Goal: Contribute content: Contribute content

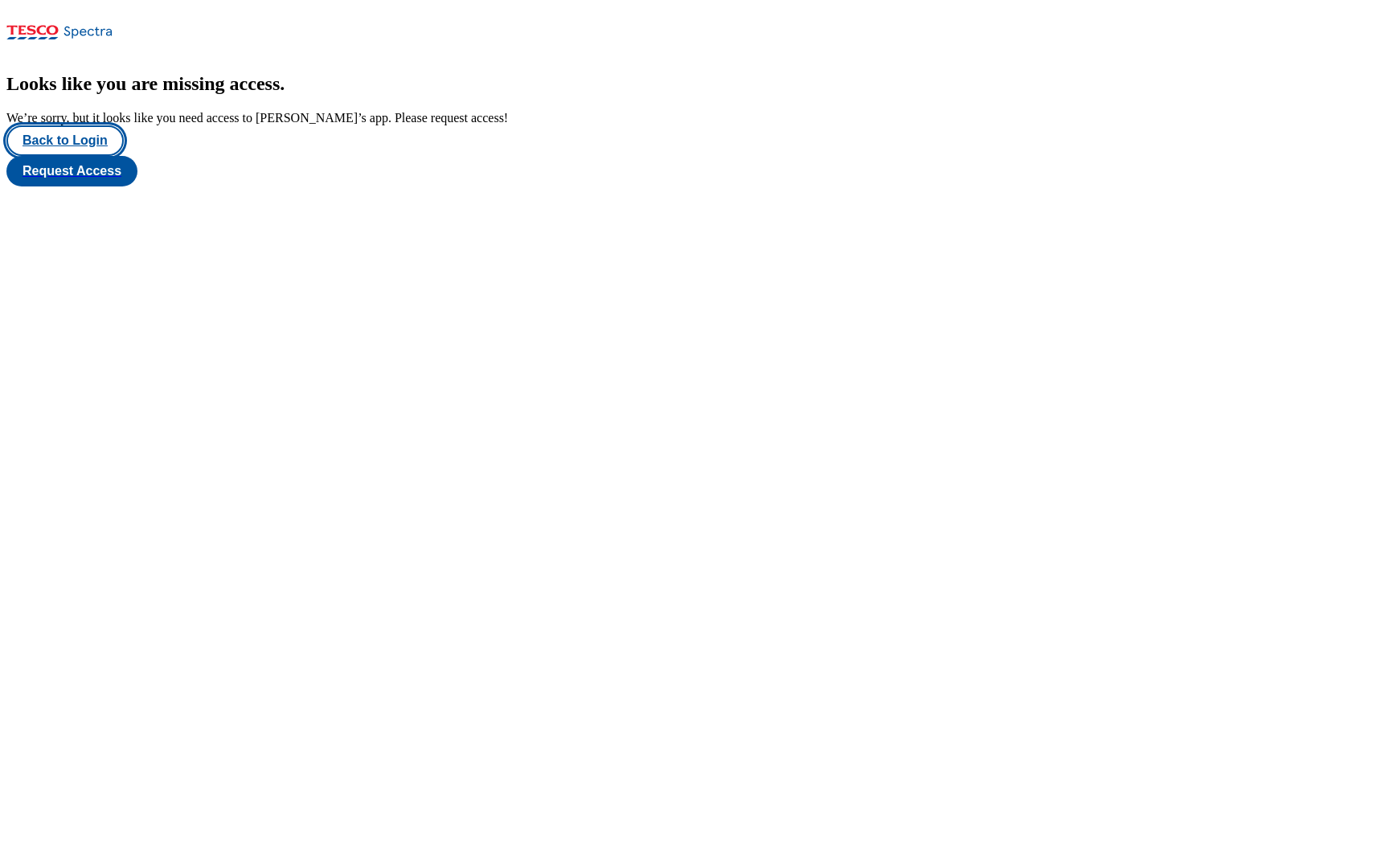
click at [94, 156] on button "Back to Login" at bounding box center [65, 141] width 117 height 31
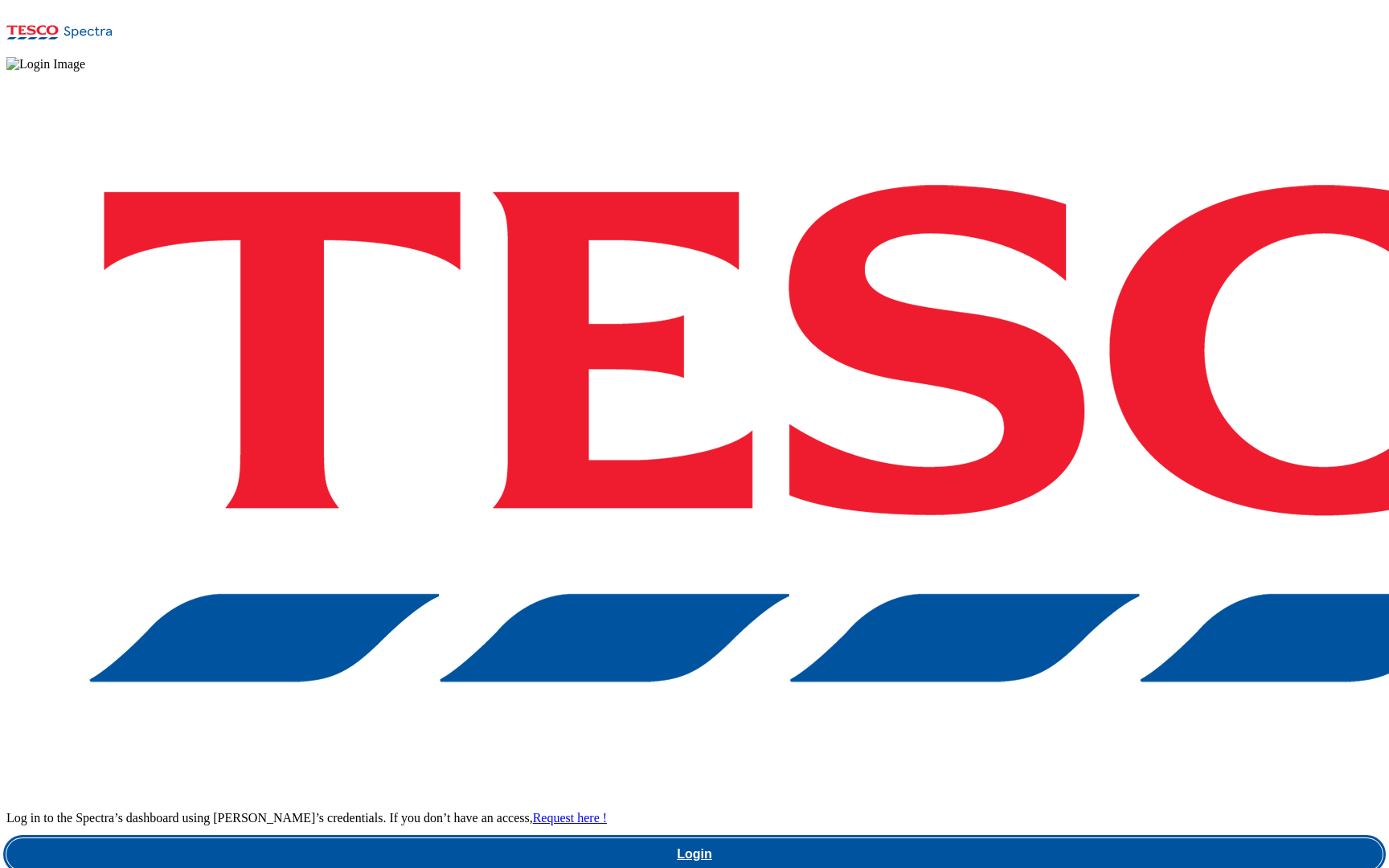
click at [1055, 838] on link "Login" at bounding box center [694, 854] width 1376 height 32
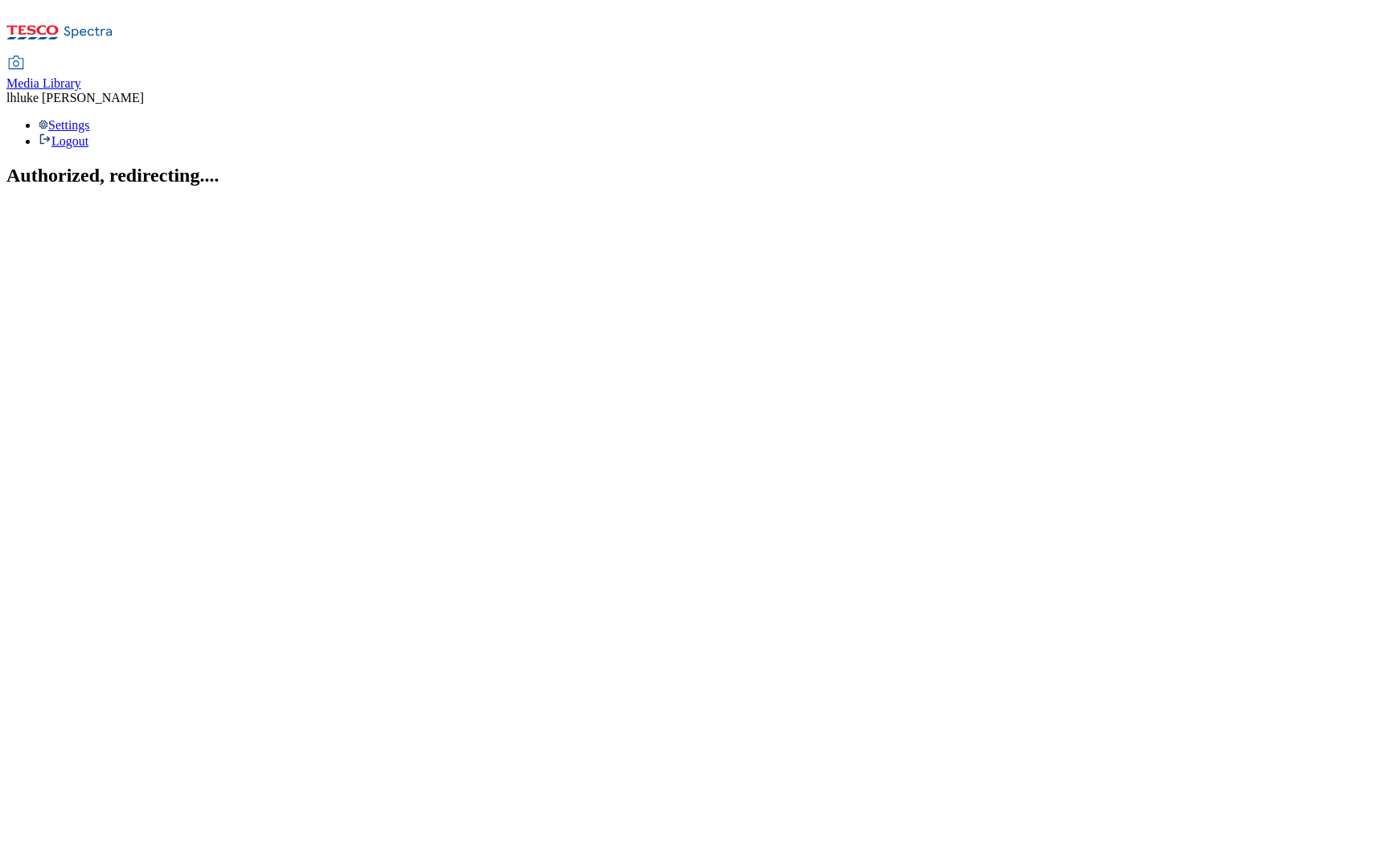
click at [105, 21] on icon at bounding box center [60, 37] width 107 height 34
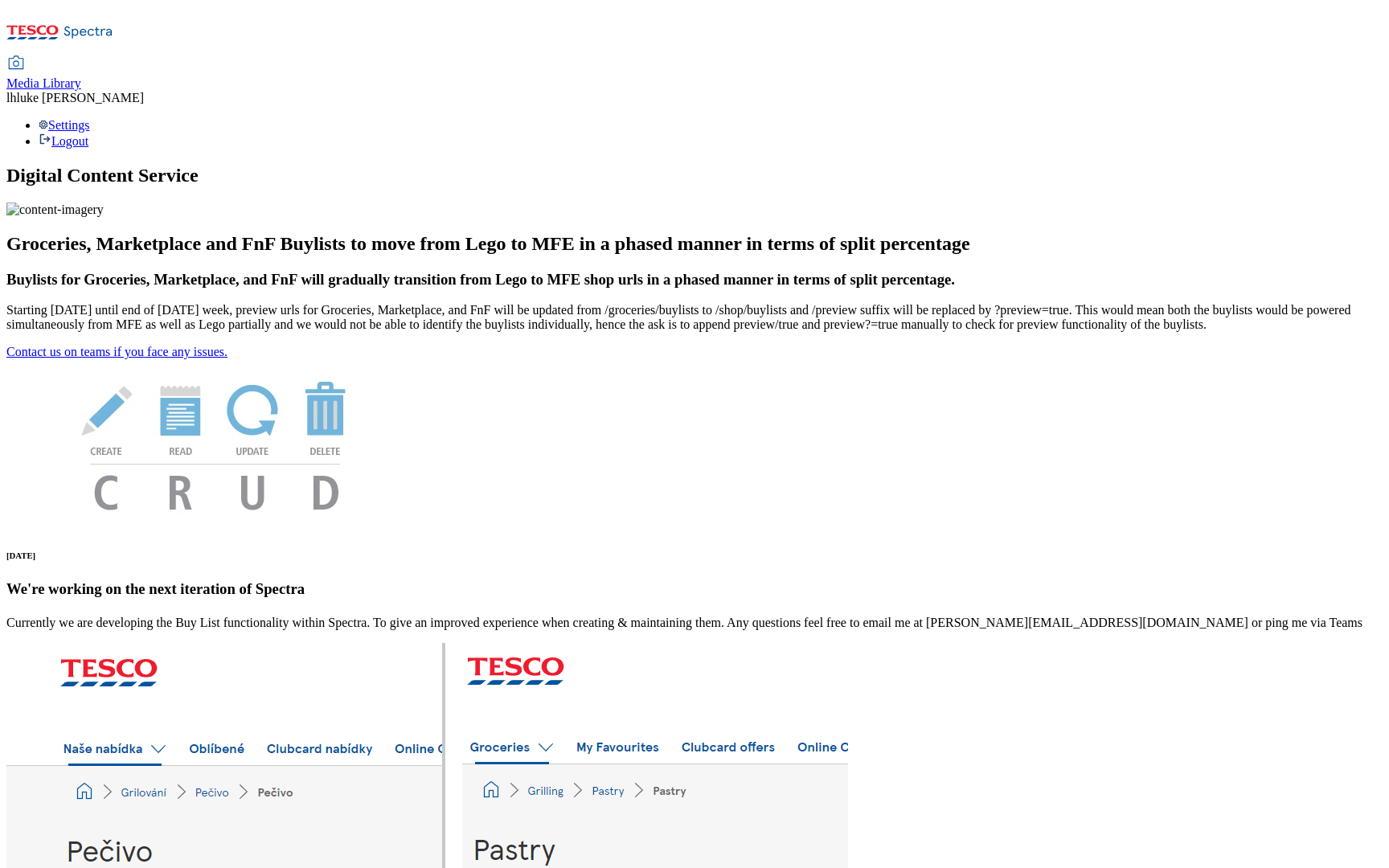
click at [82, 77] on div "Media Library" at bounding box center [44, 83] width 75 height 14
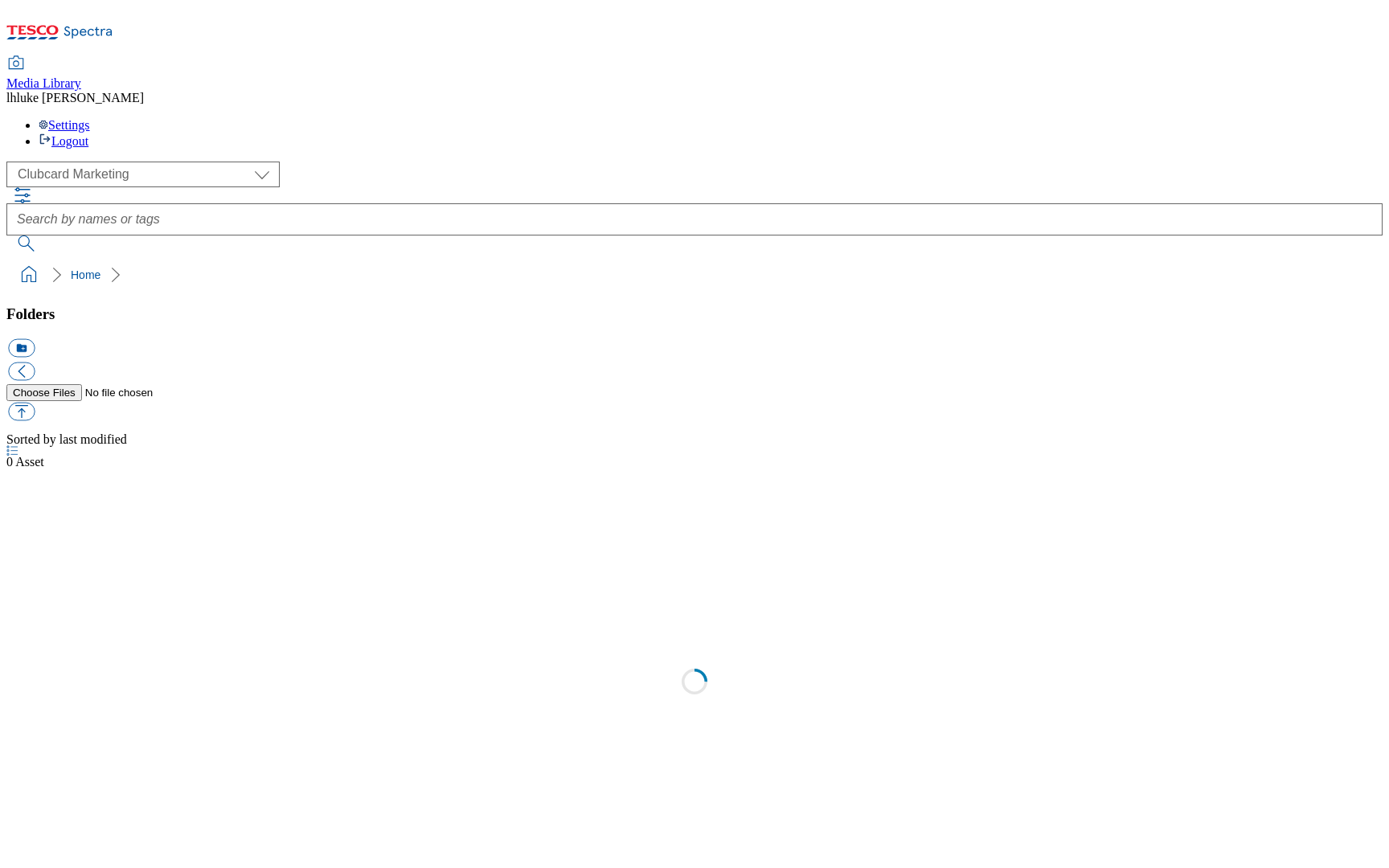
select select "flare-clubcard-mktg"
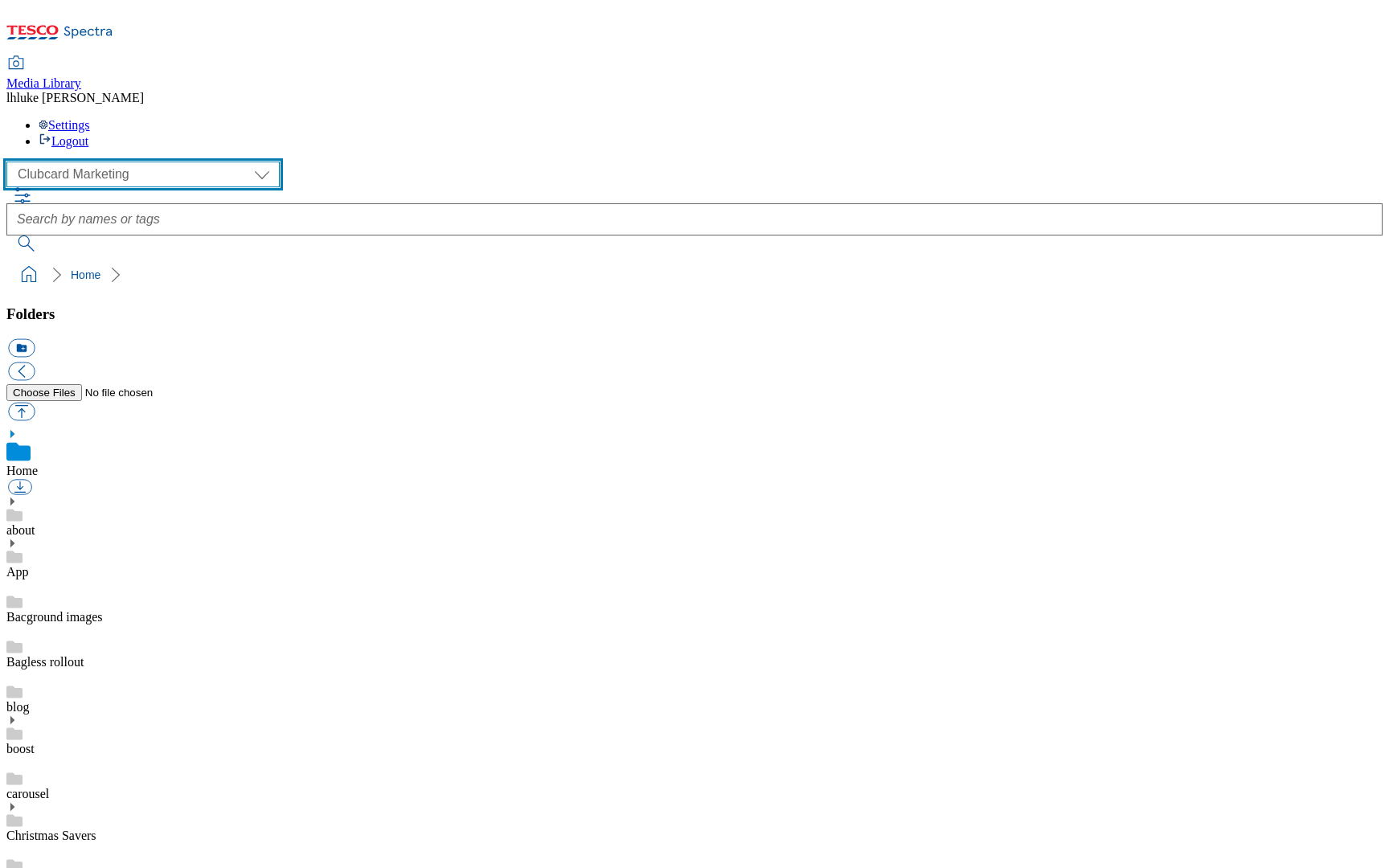
scroll to position [428, 0]
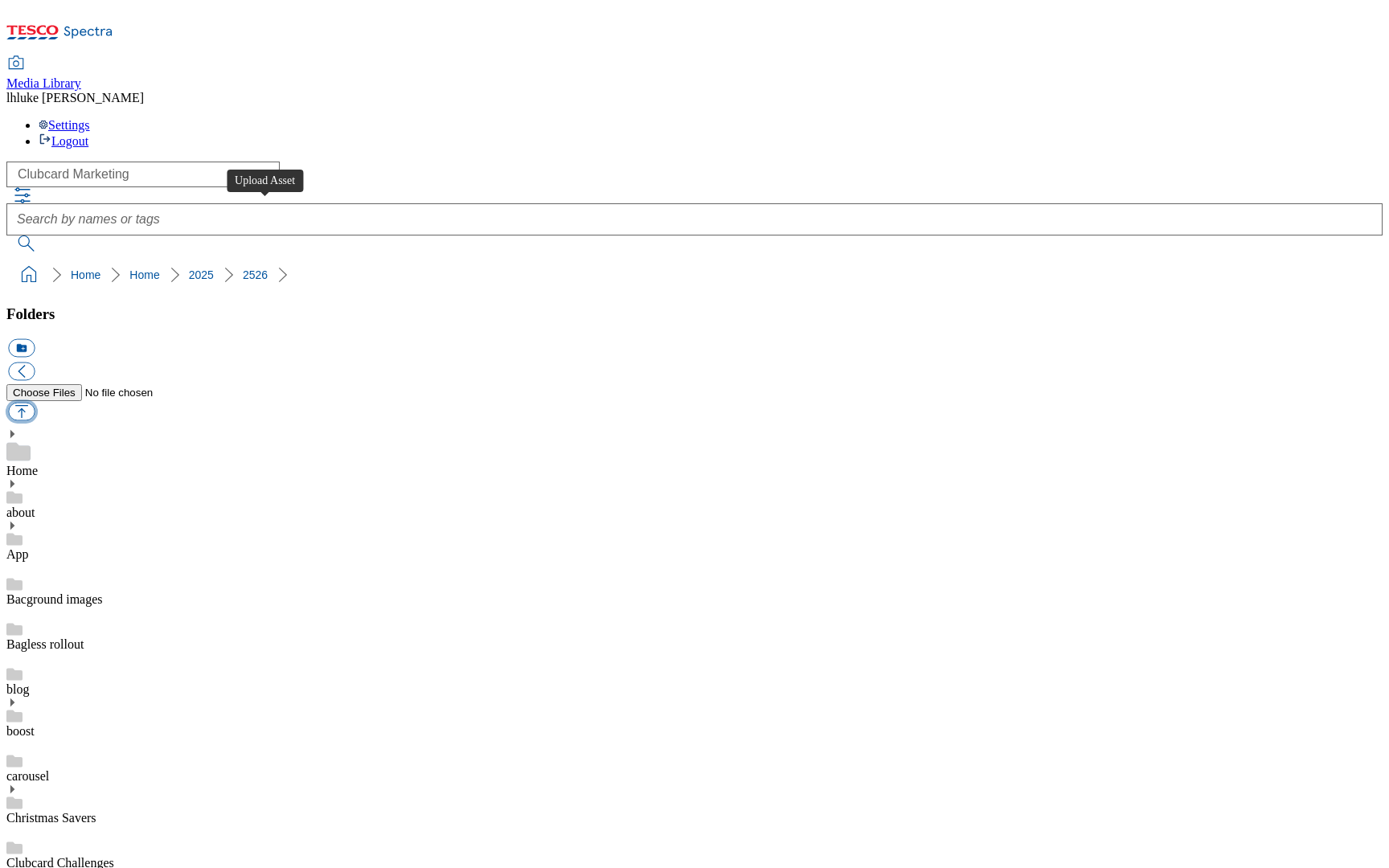
click at [35, 403] on button "button" at bounding box center [20, 412] width 26 height 19
type input "C:\fakepath\HERO-banner-Home-RAC.jpg"
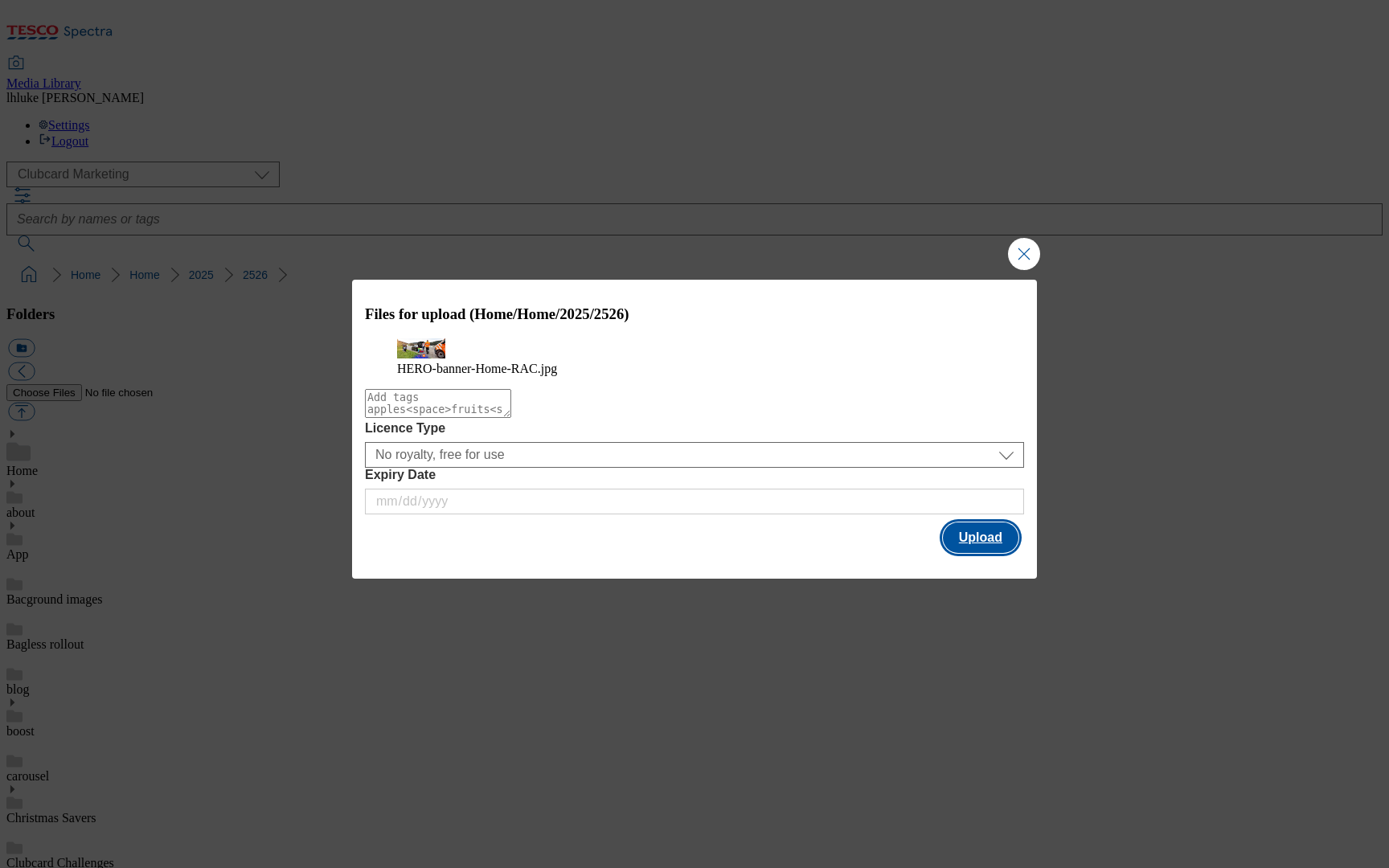
click at [972, 553] on button "Upload" at bounding box center [980, 538] width 76 height 31
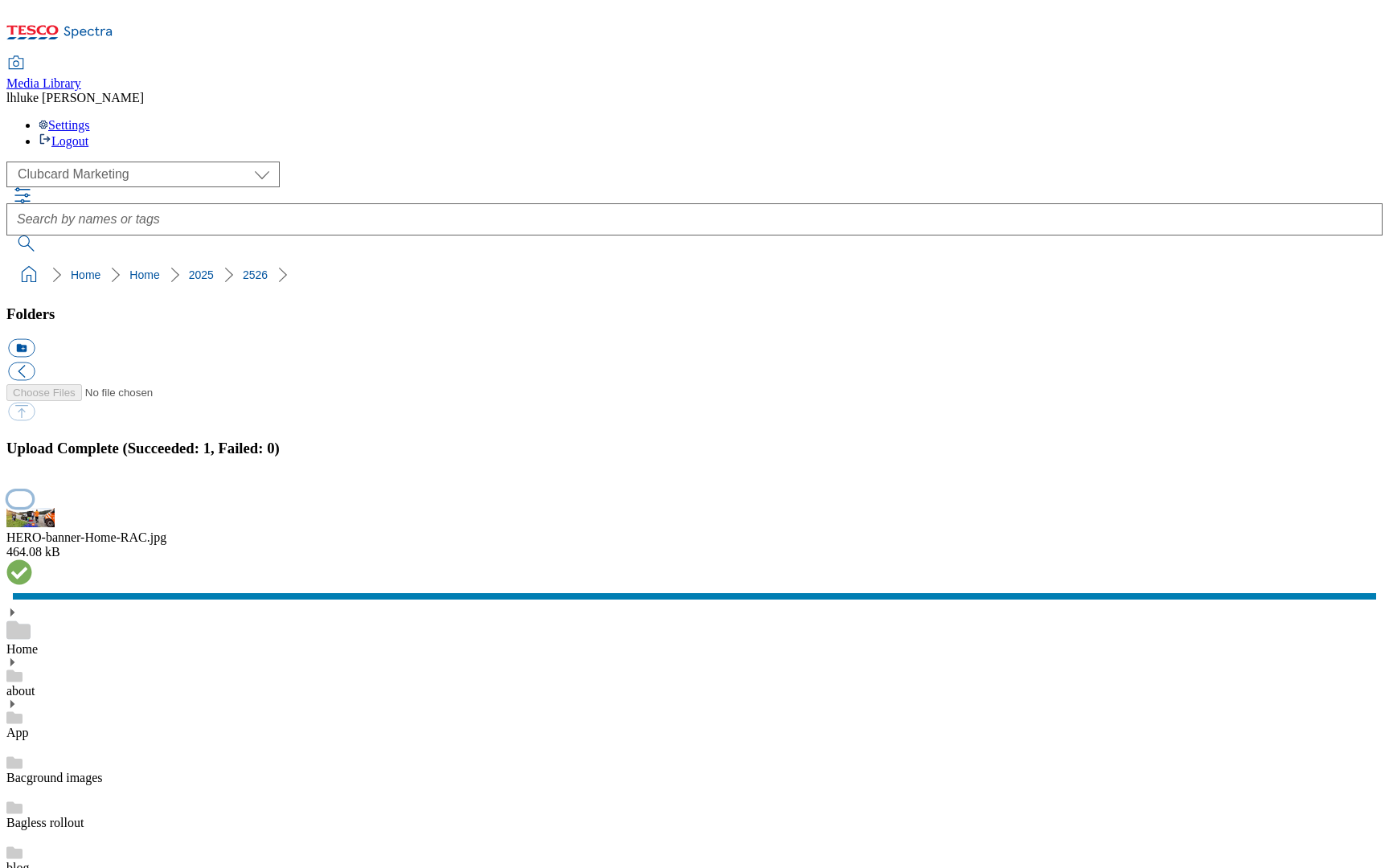
click at [32, 507] on button "button" at bounding box center [20, 499] width 24 height 15
